Goal: Use online tool/utility: Use online tool/utility

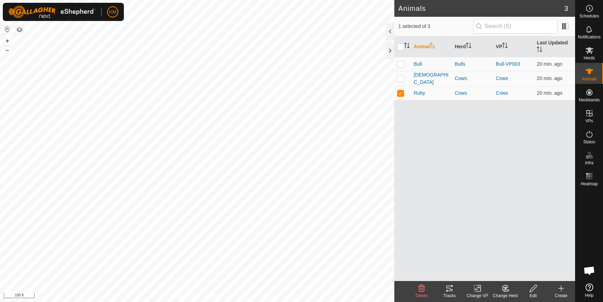
click at [450, 288] on icon at bounding box center [449, 288] width 8 height 8
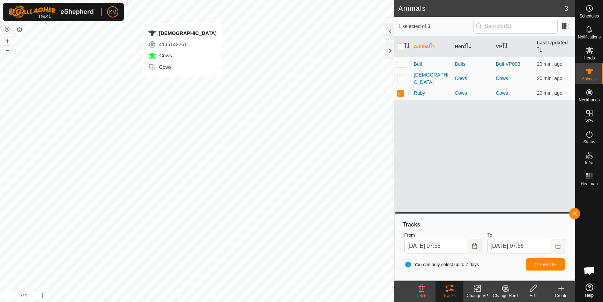
checkbox input "true"
checkbox input "false"
click at [553, 266] on span "Generate" at bounding box center [546, 264] width 22 height 6
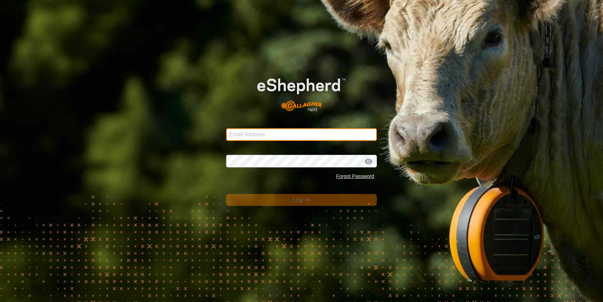
type input "[PERSON_NAME][EMAIL_ADDRESS][DOMAIN_NAME]"
